Goal: Book appointment/travel/reservation

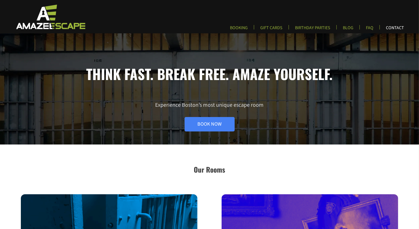
click at [397, 28] on link "CONTACT" at bounding box center [395, 29] width 27 height 9
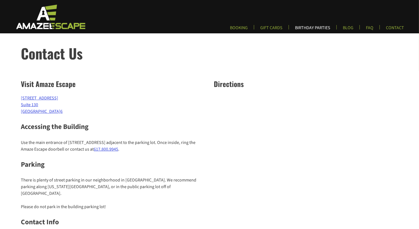
click at [315, 28] on link "BIRTHDAY PARTIES" at bounding box center [313, 29] width 44 height 9
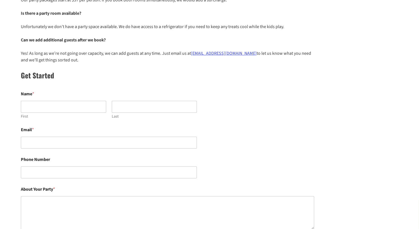
scroll to position [278, 0]
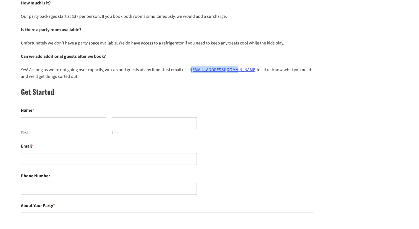
drag, startPoint x: 237, startPoint y: 69, endPoint x: 191, endPoint y: 68, distance: 45.6
click at [191, 68] on p "Yes! As long as we’re not going over capacity, we can add guests at any time. J…" at bounding box center [167, 72] width 293 height 13
copy link "[EMAIL_ADDRESS][DOMAIN_NAME]"
click at [309, 135] on fieldset "Name * First Last" at bounding box center [167, 122] width 293 height 28
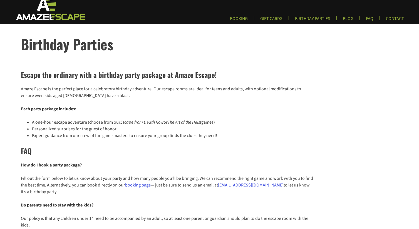
scroll to position [0, 0]
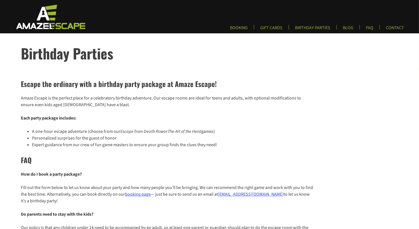
click at [138, 193] on link "booking page" at bounding box center [138, 194] width 26 height 6
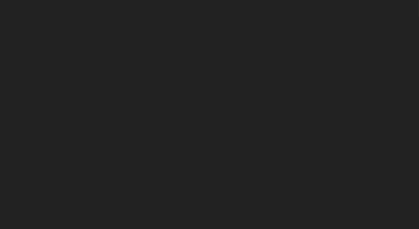
scroll to position [56, 0]
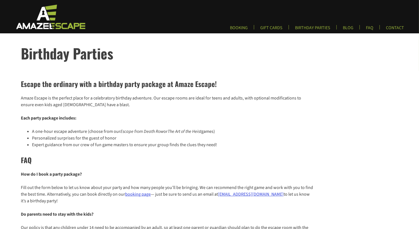
click at [49, 23] on img at bounding box center [50, 17] width 82 height 26
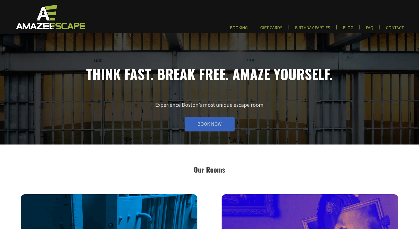
click at [210, 125] on link "Book Now" at bounding box center [210, 124] width 50 height 14
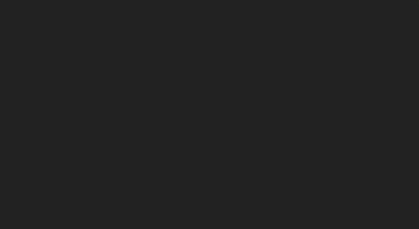
scroll to position [81, 0]
